Goal: Task Accomplishment & Management: Use online tool/utility

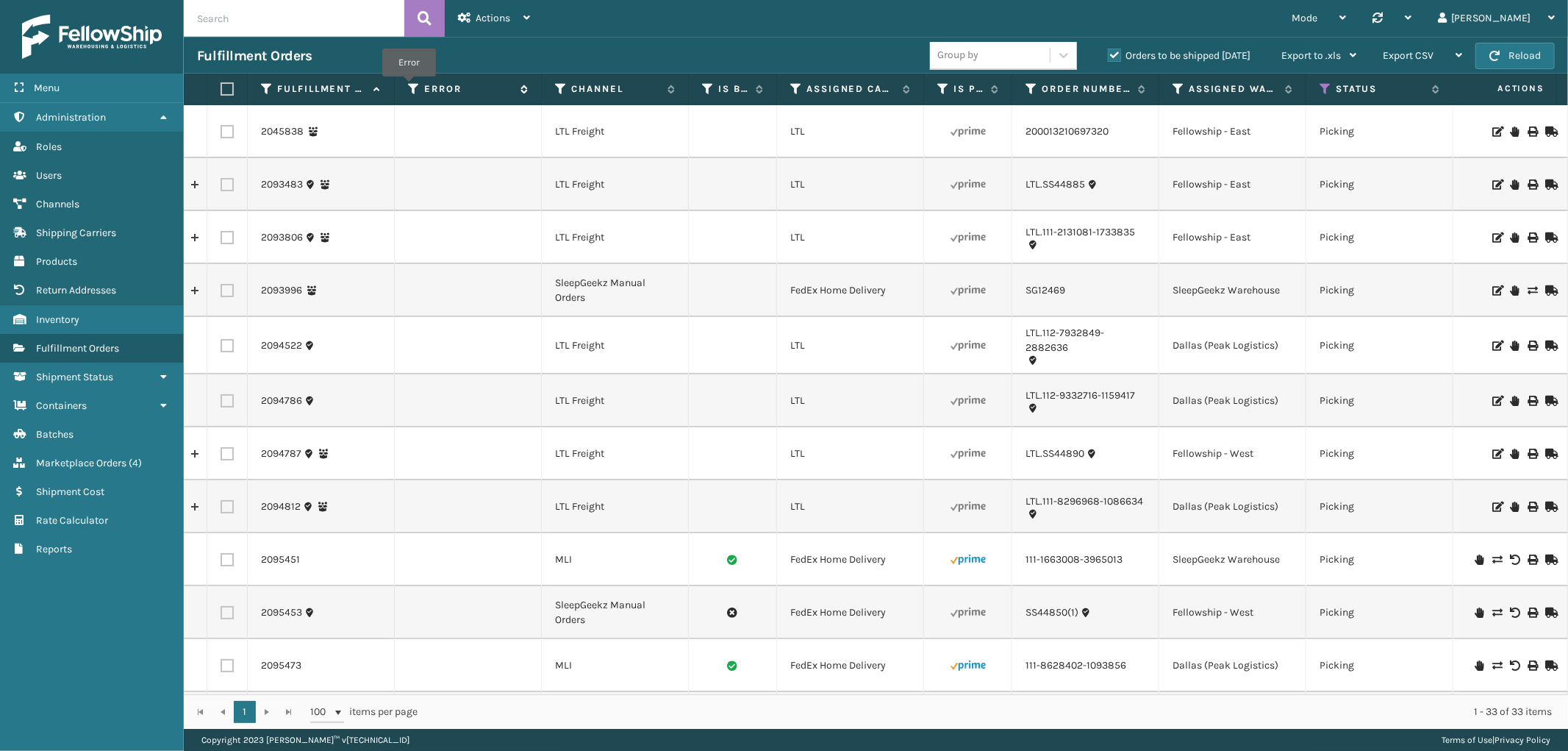
click at [409, 87] on icon at bounding box center [413, 89] width 12 height 13
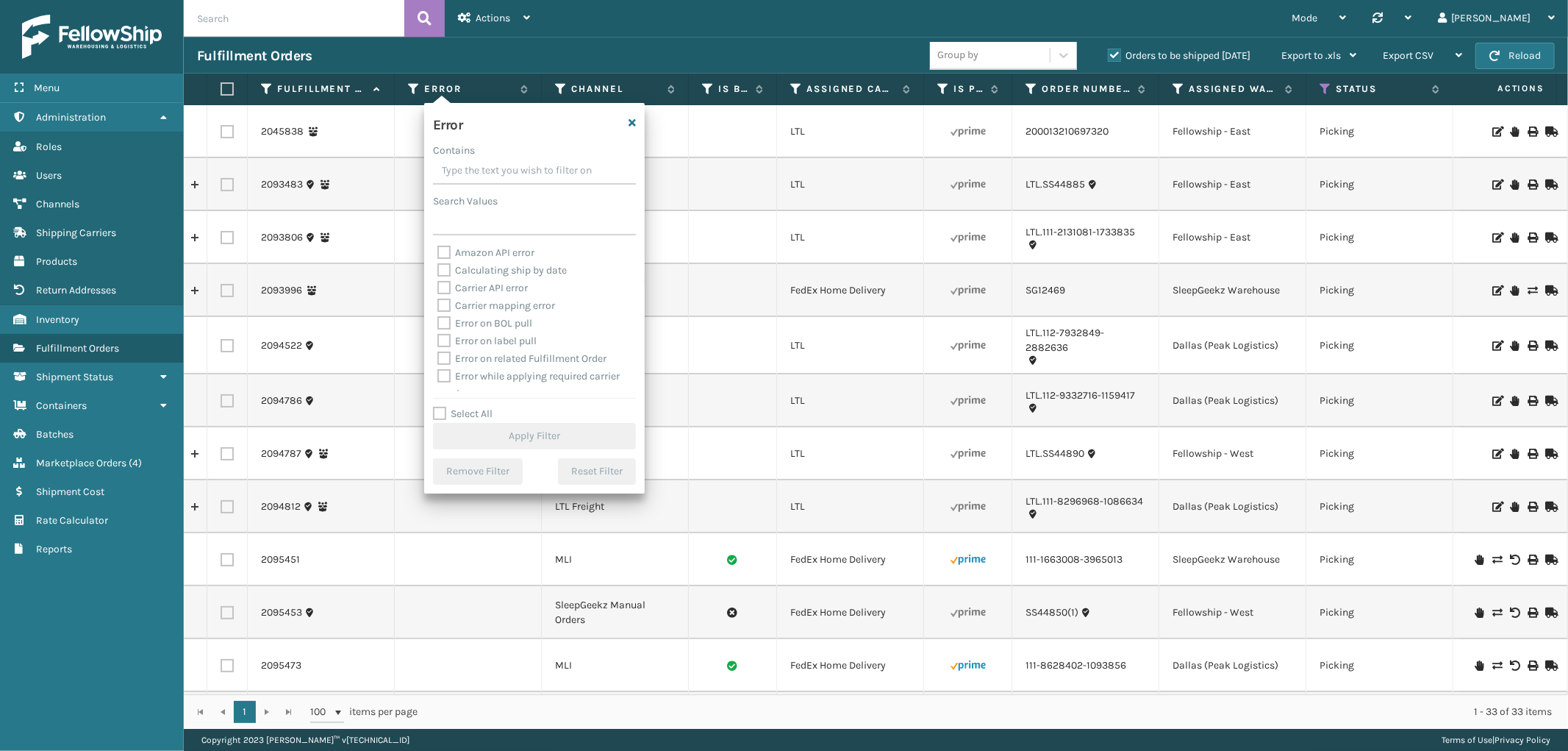
click at [439, 410] on label "Select All" at bounding box center [462, 413] width 60 height 12
click at [439, 406] on input "Select All" at bounding box center [543, 406] width 220 height 2
checkbox input "true"
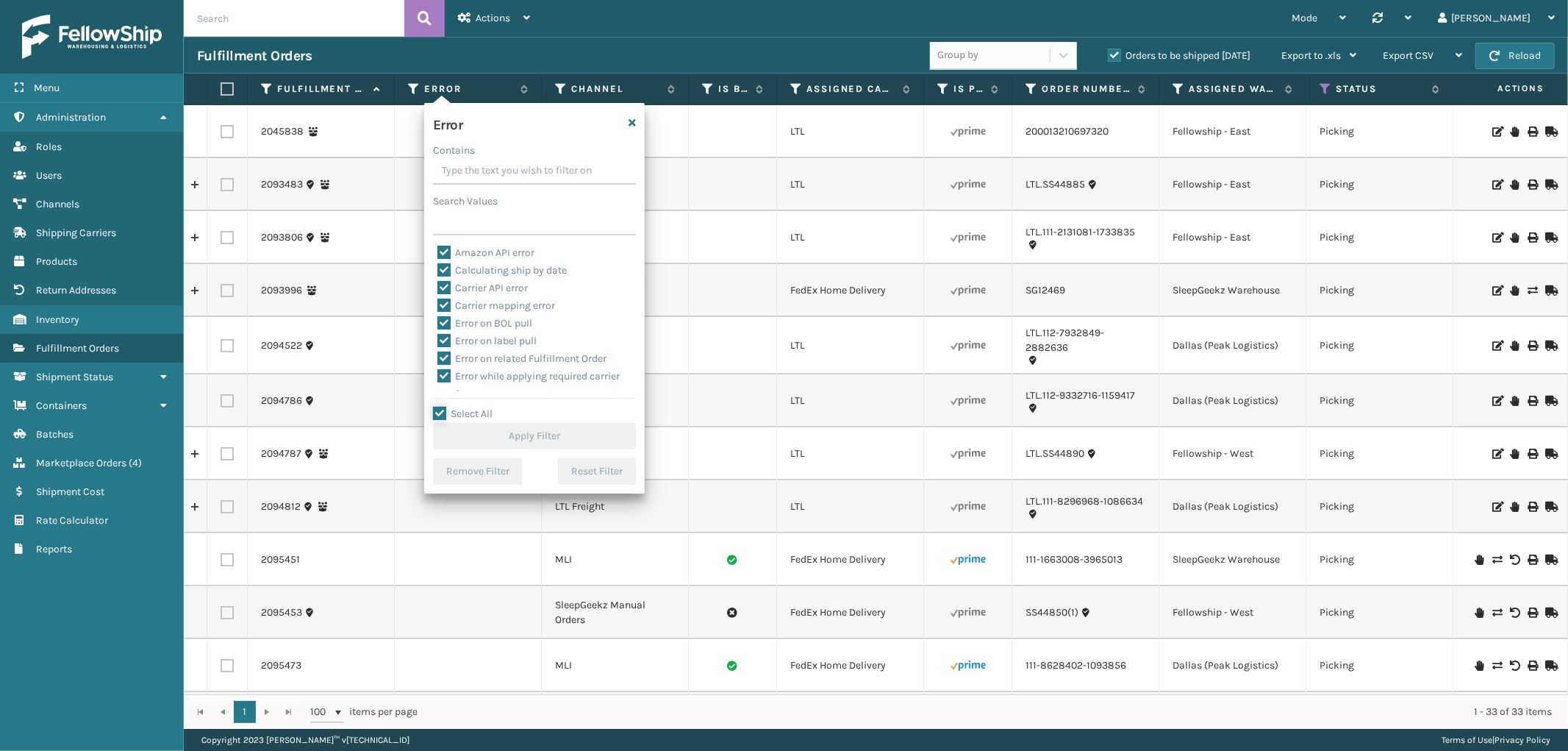
checkbox input "true"
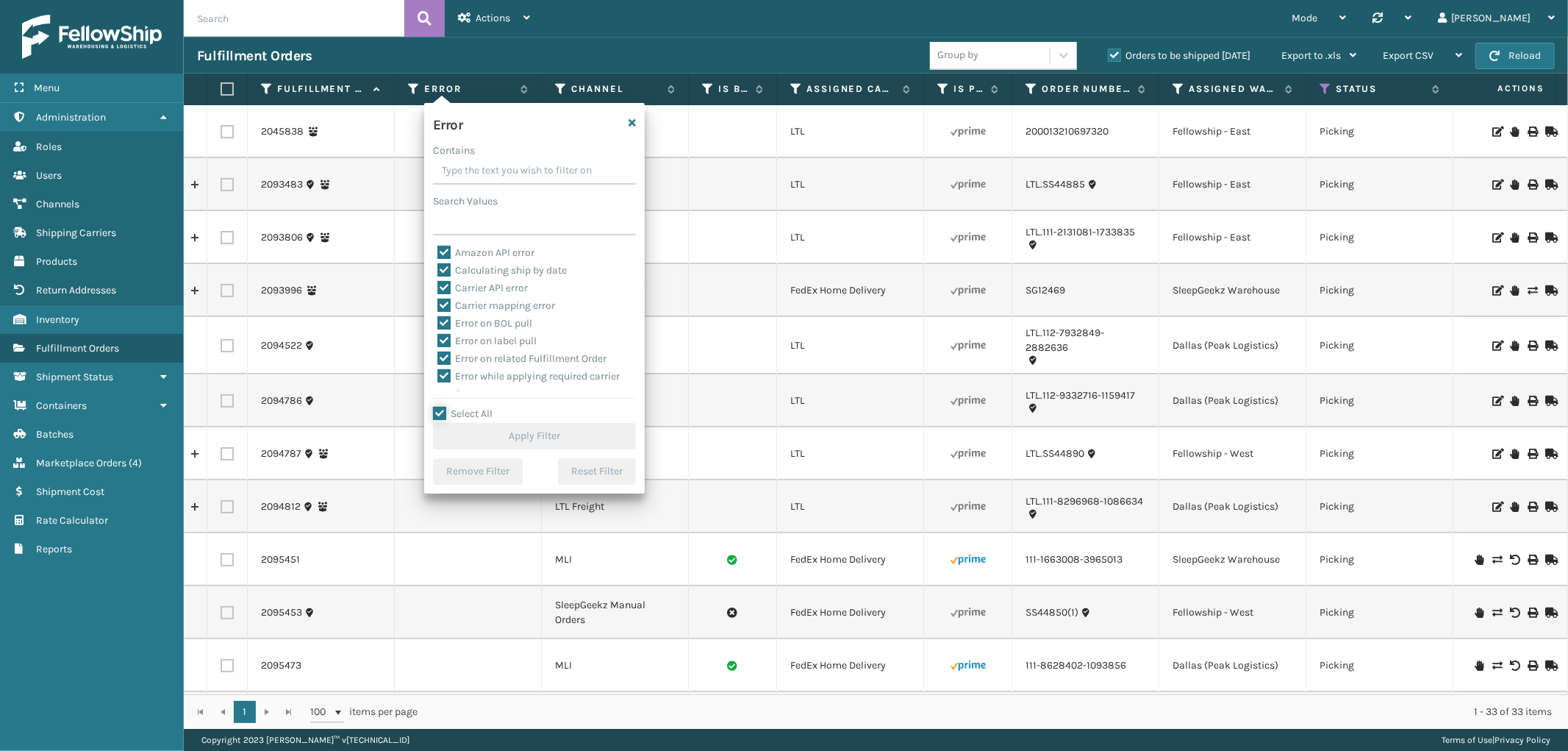
checkbox input "true"
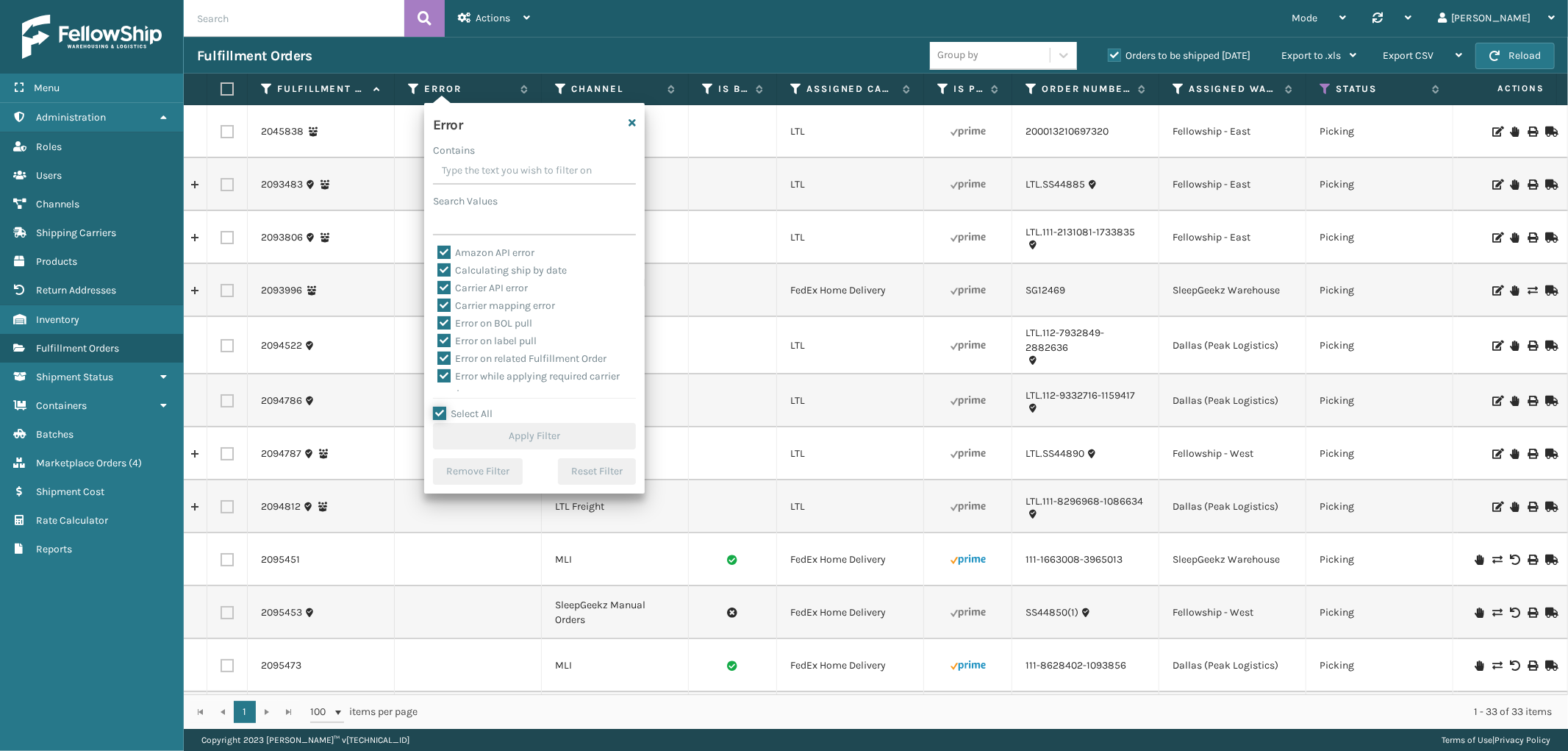
checkbox input "true"
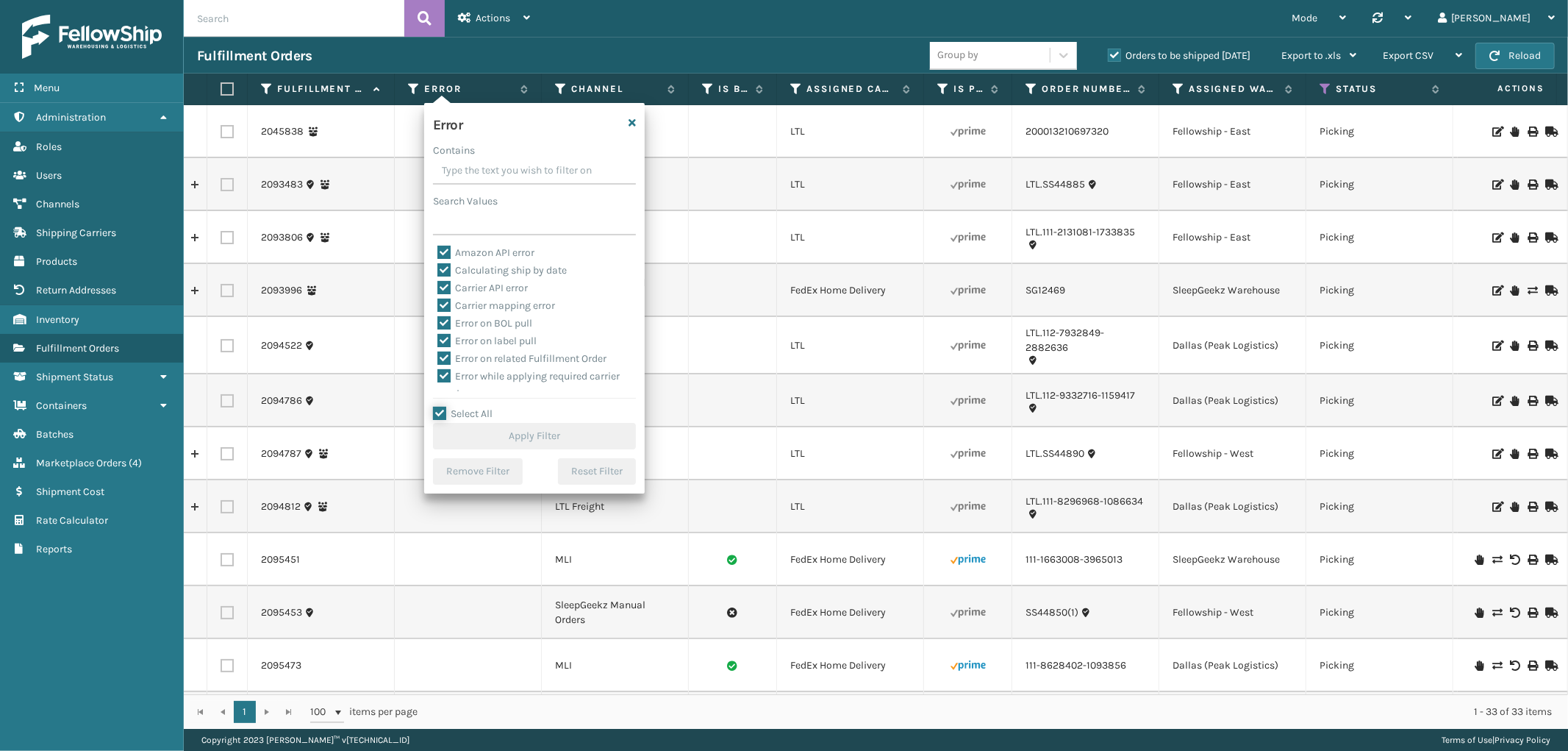
checkbox input "true"
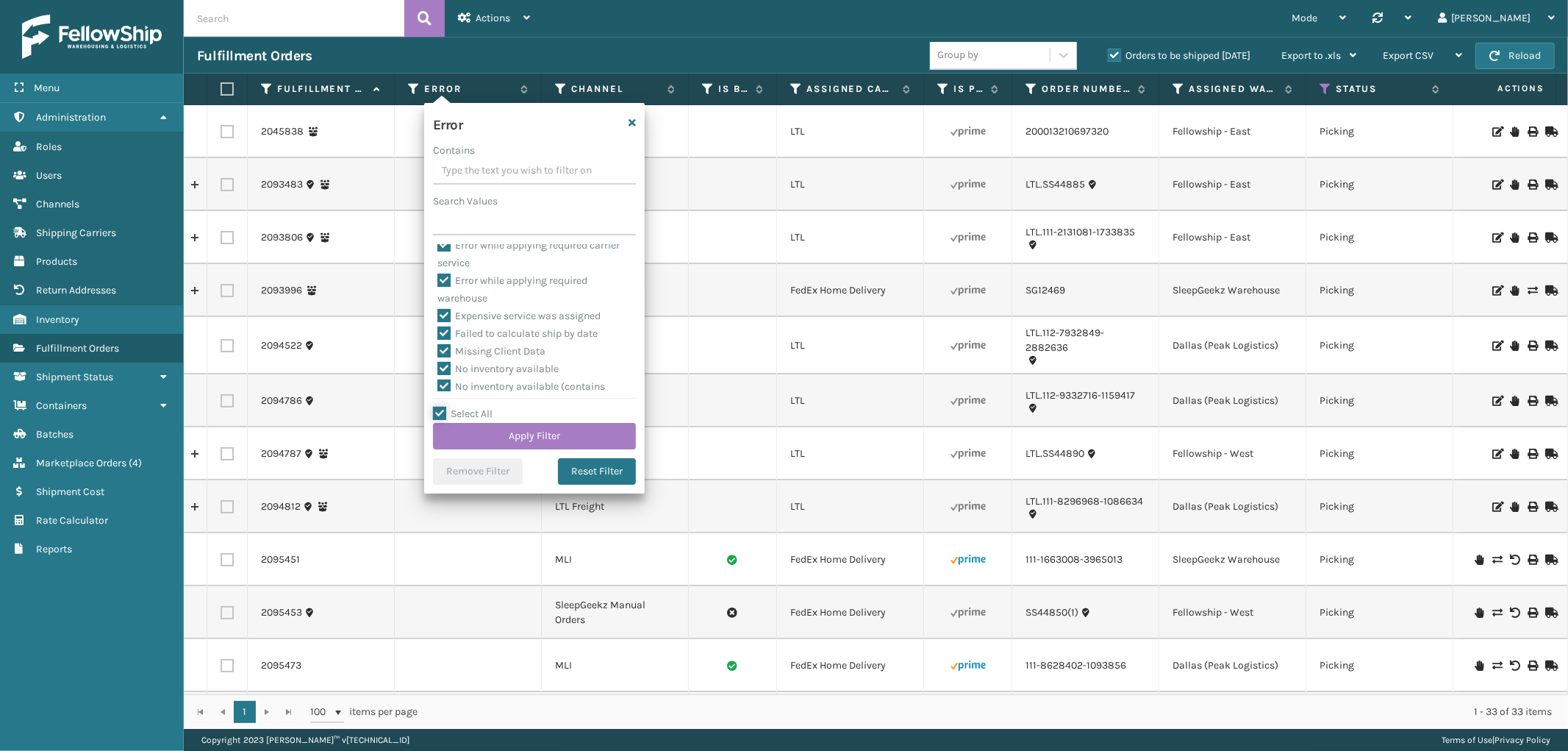
scroll to position [329, 0]
click at [491, 379] on label "To be cancelled" at bounding box center [481, 382] width 87 height 12
click at [438, 379] on input "To be cancelled" at bounding box center [437, 379] width 1 height 10
checkbox input "false"
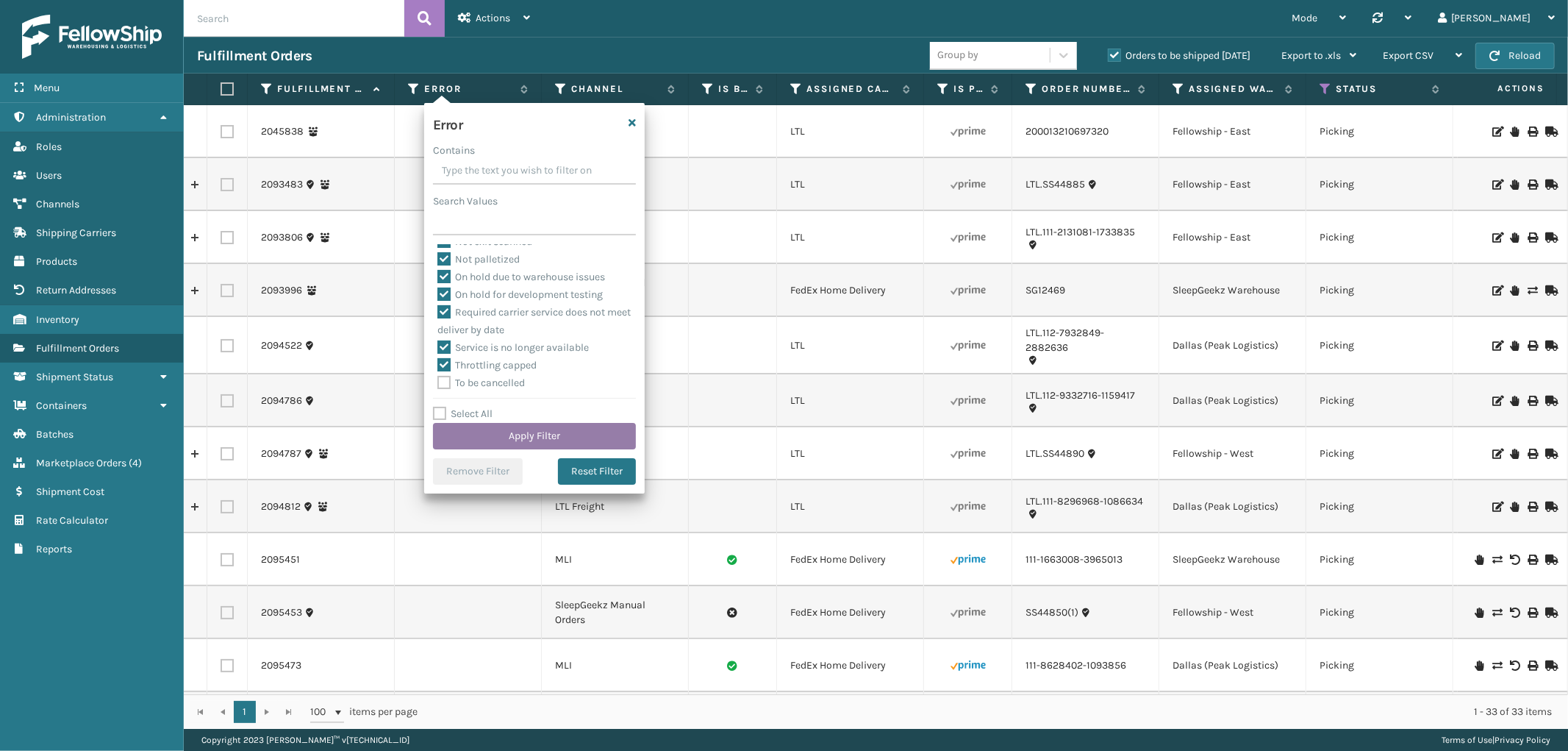
click at [486, 434] on button "Apply Filter" at bounding box center [534, 436] width 203 height 27
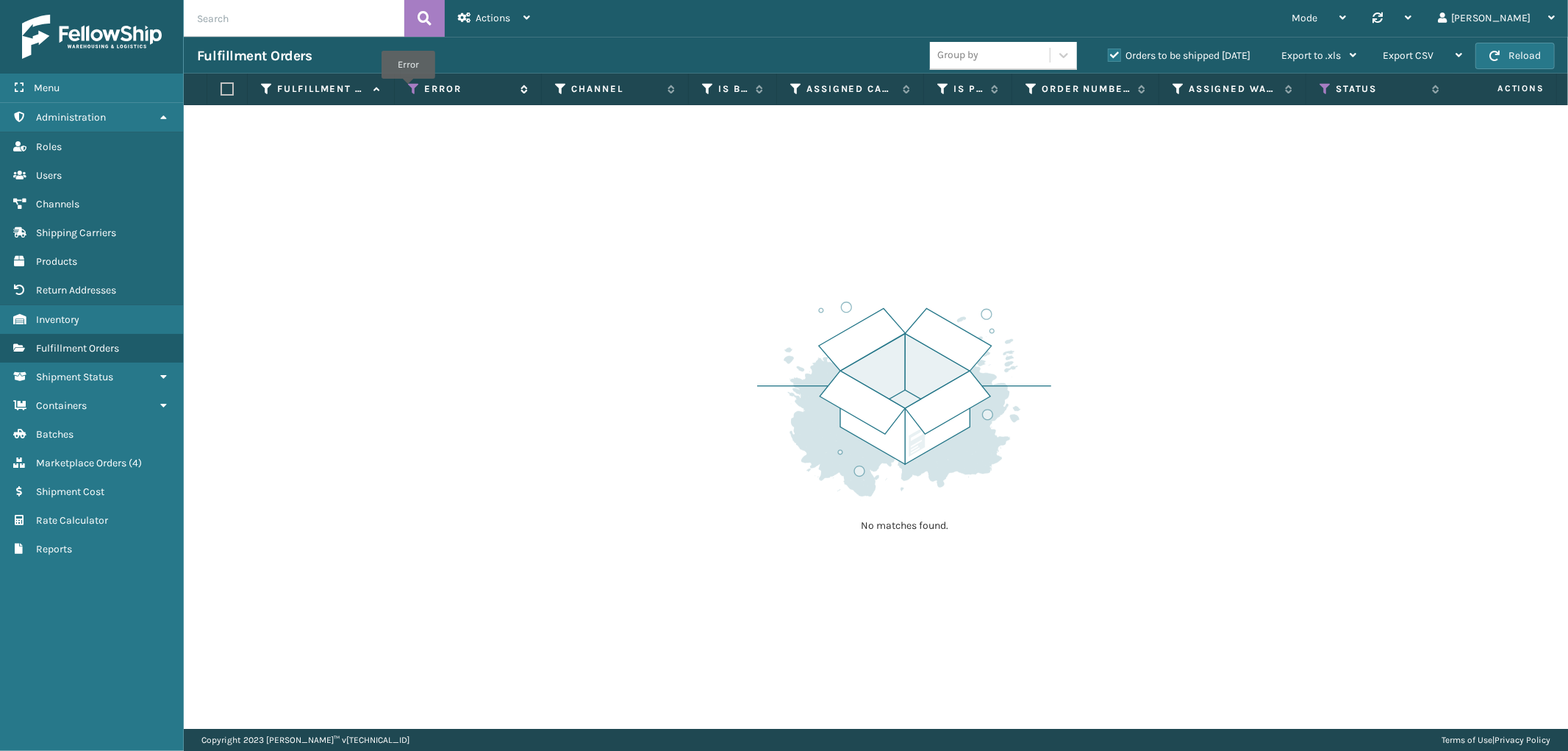
click at [408, 89] on icon at bounding box center [413, 89] width 12 height 13
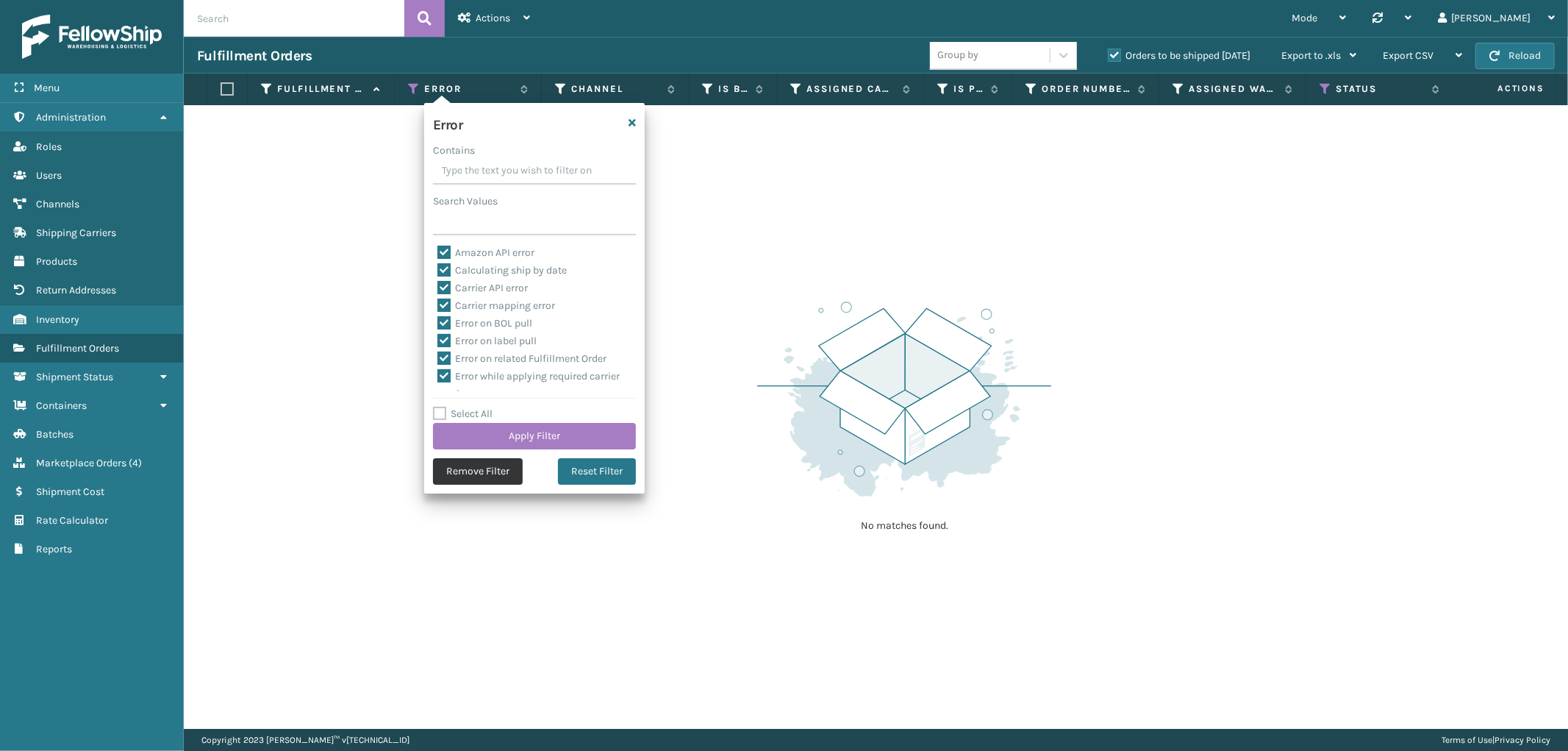
click at [456, 479] on button "Remove Filter" at bounding box center [477, 471] width 90 height 27
